Goal: Information Seeking & Learning: Learn about a topic

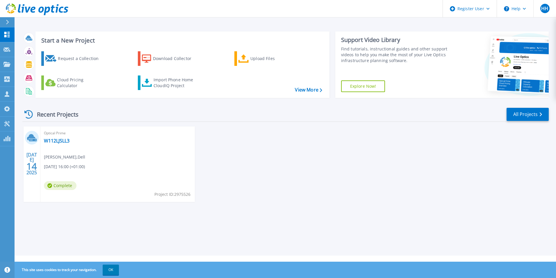
click at [8, 24] on icon at bounding box center [7, 22] width 3 height 5
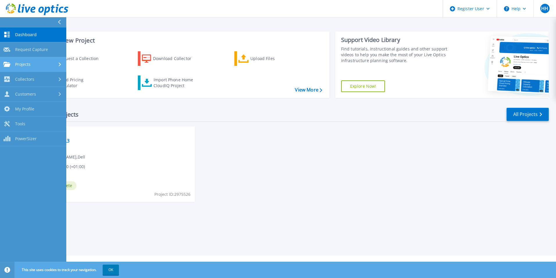
click at [22, 62] on span "Projects" at bounding box center [22, 64] width 15 height 5
click at [26, 66] on span "Projects" at bounding box center [22, 64] width 15 height 5
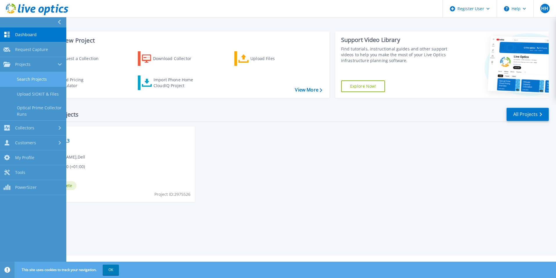
click at [31, 83] on link "Search Projects" at bounding box center [33, 79] width 66 height 15
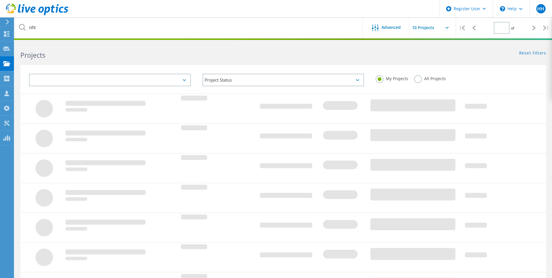
type input "1"
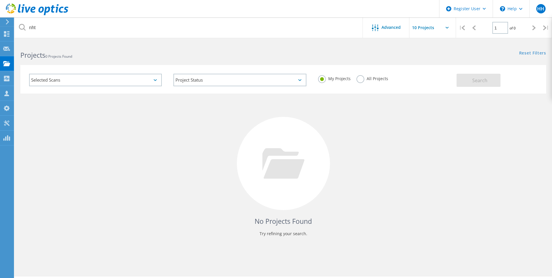
click at [359, 77] on label "All Projects" at bounding box center [372, 78] width 32 height 6
click at [0, 0] on input "All Projects" at bounding box center [0, 0] width 0 height 0
click at [487, 82] on span "Search" at bounding box center [479, 80] width 15 height 6
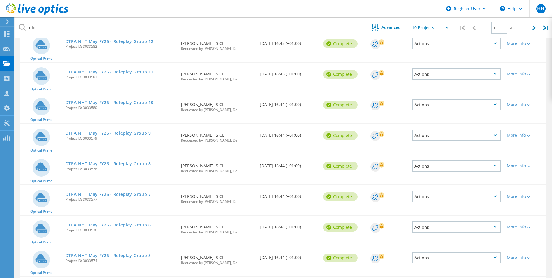
scroll to position [104, 0]
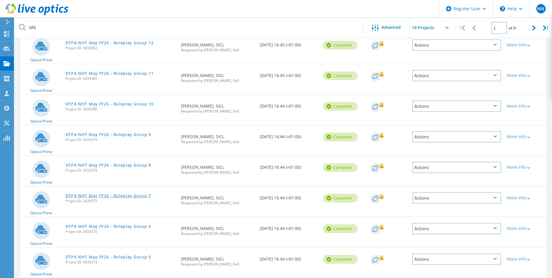
click at [122, 197] on link "DTPA NHT May FY26 - Roleplay Group 7" at bounding box center [108, 196] width 86 height 4
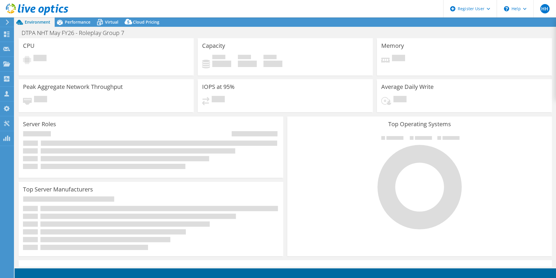
select select "USD"
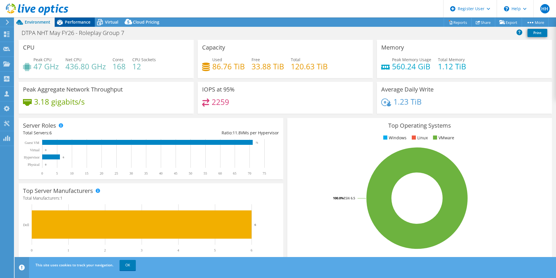
click at [77, 22] on span "Performance" at bounding box center [78, 22] width 26 height 6
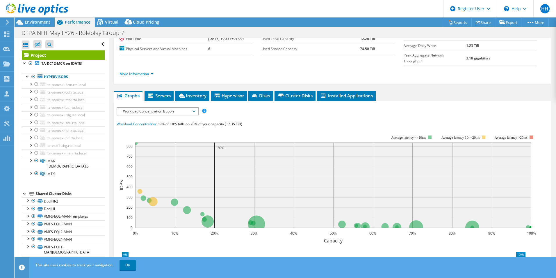
scroll to position [90, 0]
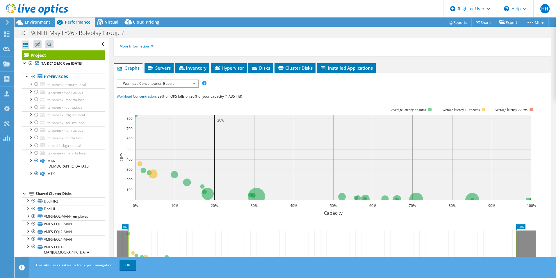
click at [176, 80] on span "Workload Concentration Bubble" at bounding box center [157, 83] width 75 height 7
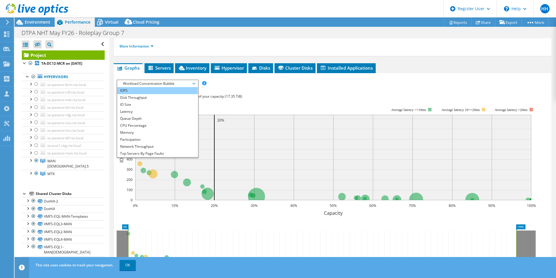
click at [158, 87] on li "IOPS" at bounding box center [157, 90] width 81 height 7
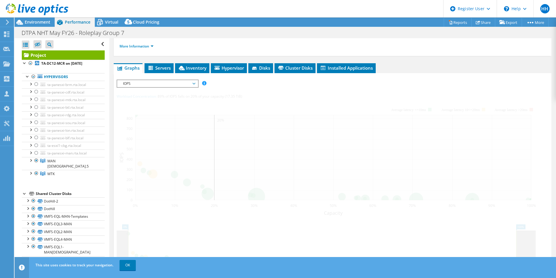
click at [158, 82] on div at bounding box center [333, 186] width 432 height 215
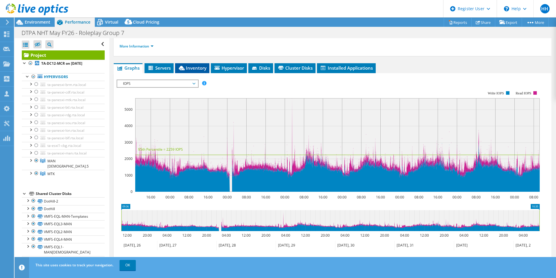
click at [194, 63] on li "Inventory" at bounding box center [192, 68] width 34 height 10
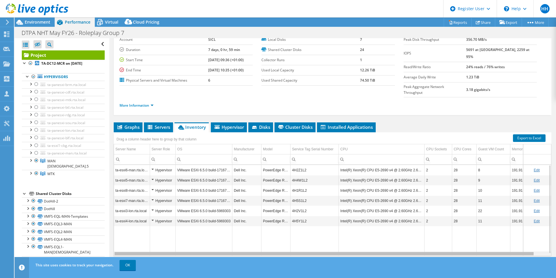
scroll to position [0, 13]
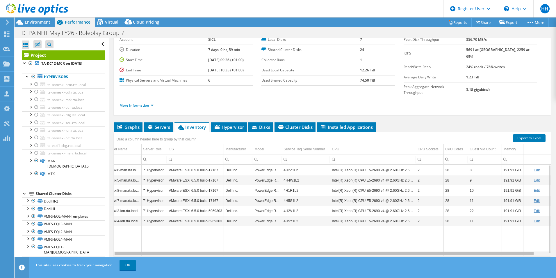
drag, startPoint x: 345, startPoint y: 242, endPoint x: 451, endPoint y: 252, distance: 107.0
click at [451, 252] on body "HH Dell User Hafssa Hachimi [EMAIL_ADDRESS][DOMAIN_NAME] Dell My Profile Log Ou…" at bounding box center [278, 139] width 556 height 278
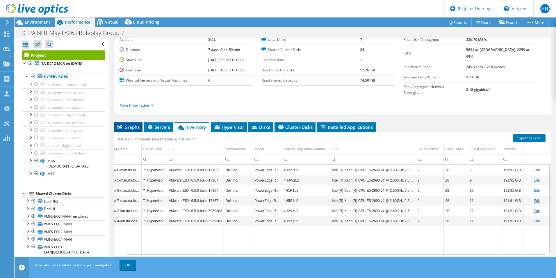
click at [130, 122] on li "Graphs" at bounding box center [128, 127] width 29 height 10
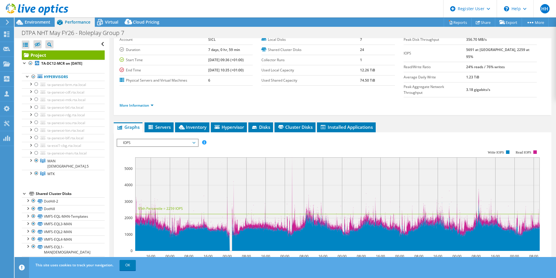
click at [136, 139] on span "IOPS" at bounding box center [157, 142] width 75 height 7
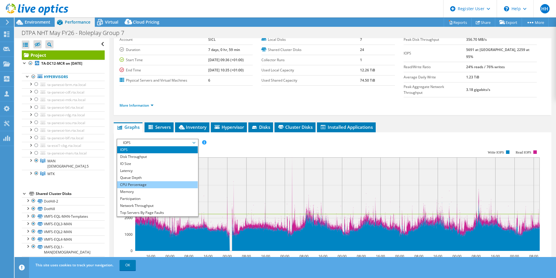
click at [139, 181] on li "CPU Percentage" at bounding box center [157, 184] width 81 height 7
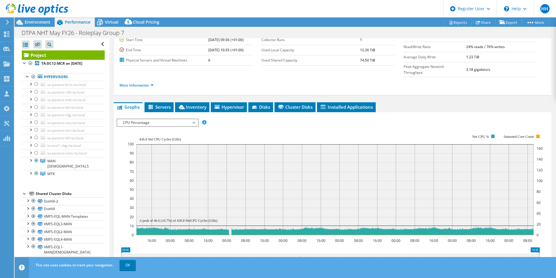
scroll to position [0, 0]
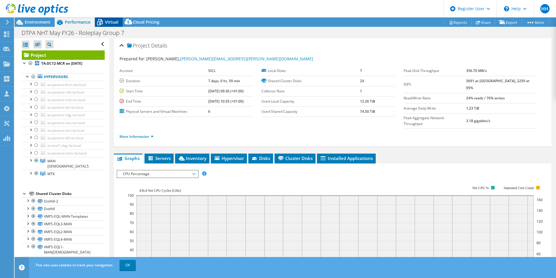
click at [109, 18] on div "Virtual" at bounding box center [109, 21] width 28 height 9
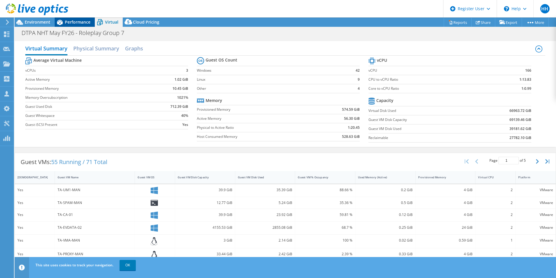
click at [70, 24] on span "Performance" at bounding box center [78, 22] width 26 height 6
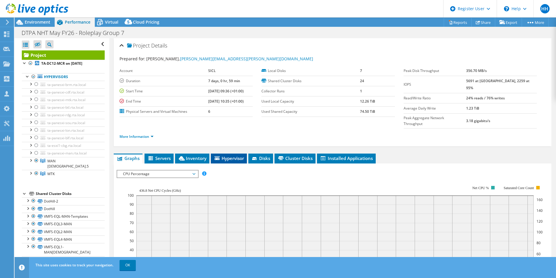
click at [224, 155] on span "Hypervisor" at bounding box center [229, 158] width 30 height 6
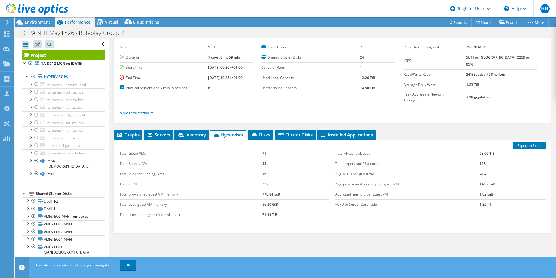
scroll to position [25, 0]
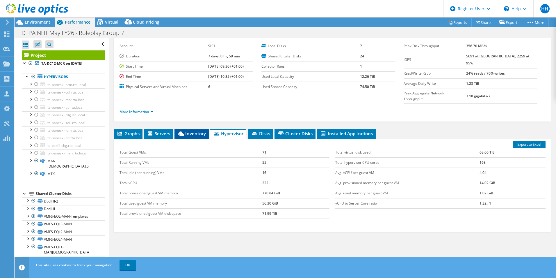
click at [186, 130] on span "Inventory" at bounding box center [192, 133] width 29 height 6
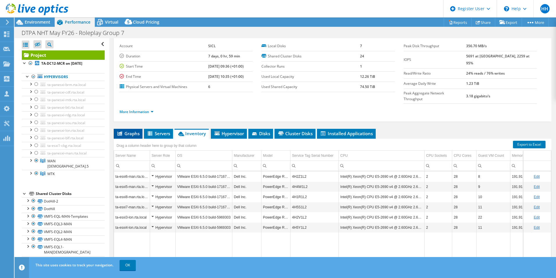
click at [137, 129] on li "Graphs" at bounding box center [128, 134] width 29 height 10
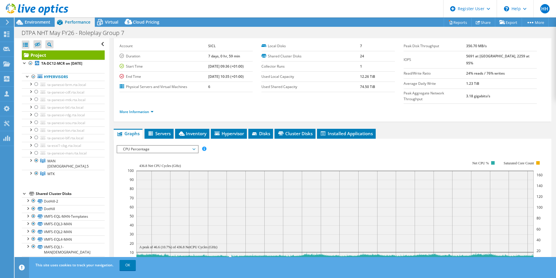
click at [143, 145] on span "CPU Percentage" at bounding box center [157, 148] width 75 height 7
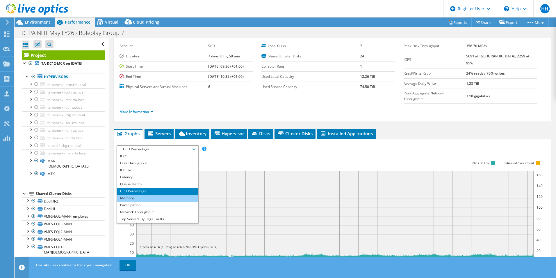
click at [151, 194] on li "Memory" at bounding box center [157, 197] width 81 height 7
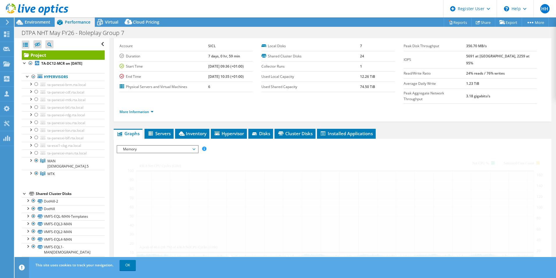
click at [151, 184] on div at bounding box center [333, 246] width 432 height 203
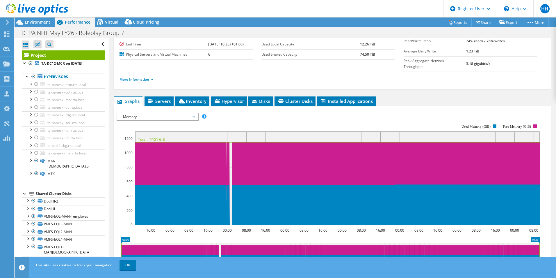
scroll to position [65, 0]
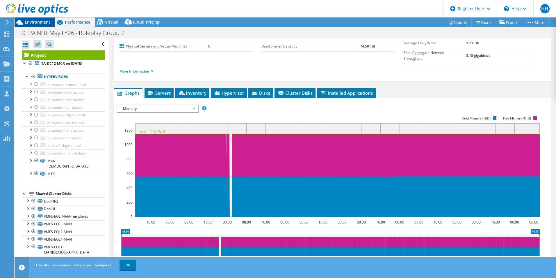
click at [47, 22] on span "Environment" at bounding box center [38, 22] width 26 height 6
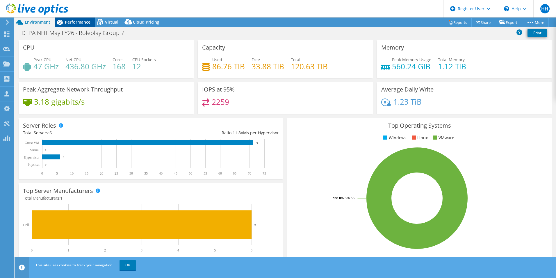
click at [67, 24] on span "Performance" at bounding box center [78, 22] width 26 height 6
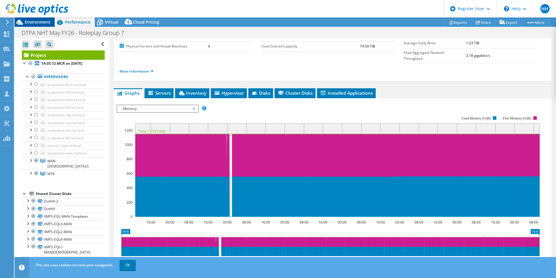
click at [27, 23] on span "Environment" at bounding box center [38, 22] width 26 height 6
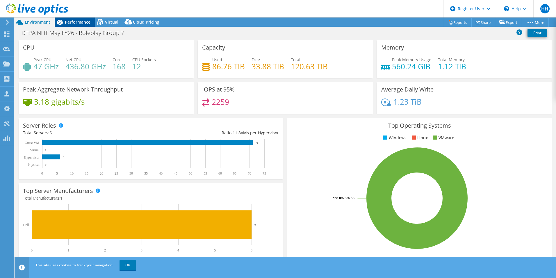
click at [70, 20] on span "Performance" at bounding box center [78, 22] width 26 height 6
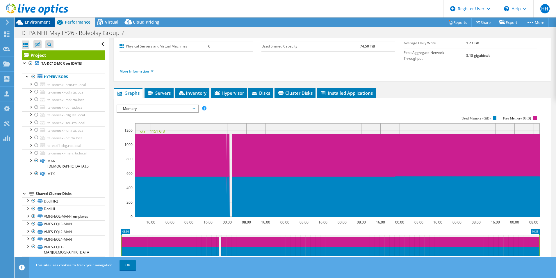
click at [46, 23] on span "Environment" at bounding box center [38, 22] width 26 height 6
